Goal: Task Accomplishment & Management: Use online tool/utility

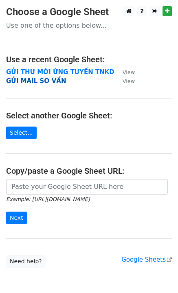
click at [50, 82] on strong "GỬI MAIL SƠ VẤN" at bounding box center [36, 80] width 60 height 7
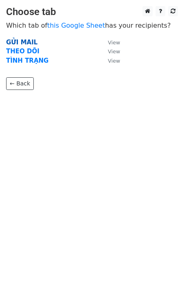
click at [13, 40] on strong "GỬI MAIL" at bounding box center [21, 42] width 31 height 7
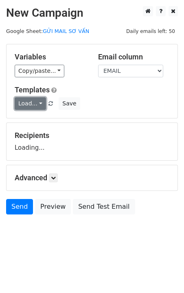
click at [26, 105] on link "Load..." at bounding box center [30, 103] width 31 height 13
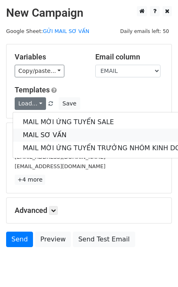
click at [42, 134] on link "MAIL SƠ VẤN" at bounding box center [108, 135] width 191 height 13
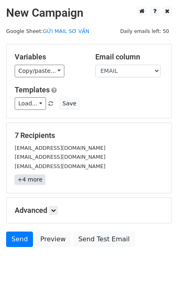
click at [33, 183] on link "+4 more" at bounding box center [30, 180] width 31 height 10
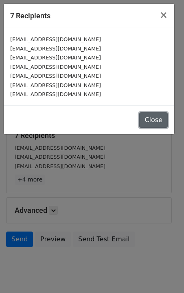
click at [150, 120] on button "Close" at bounding box center [153, 119] width 29 height 15
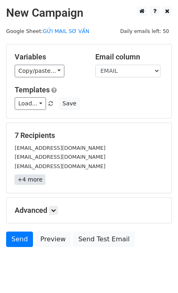
click at [32, 178] on link "+4 more" at bounding box center [30, 180] width 31 height 10
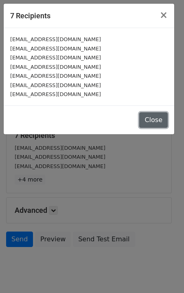
click at [164, 125] on button "Close" at bounding box center [153, 119] width 29 height 15
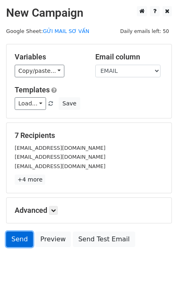
click at [23, 240] on link "Send" at bounding box center [19, 239] width 27 height 15
